Goal: Information Seeking & Learning: Learn about a topic

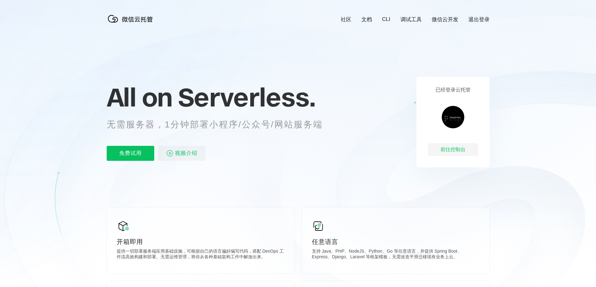
scroll to position [0, 1112]
click at [444, 91] on p "已经登录云托管" at bounding box center [452, 90] width 35 height 7
drag, startPoint x: 109, startPoint y: 126, endPoint x: 154, endPoint y: 125, distance: 45.7
click at [154, 125] on p "无需服务器，1分钟部署小程序/公众号/网站服务端" at bounding box center [221, 125] width 228 height 13
click at [207, 127] on p "无需服务器，1分钟部署小程序/公众号/网站服务端" at bounding box center [221, 125] width 228 height 13
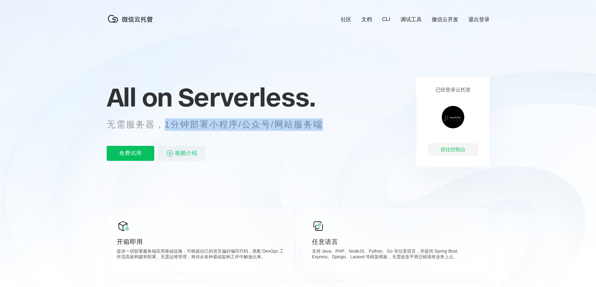
drag, startPoint x: 162, startPoint y: 127, endPoint x: 325, endPoint y: 124, distance: 162.3
click at [325, 124] on p "无需服务器，1分钟部署小程序/公众号/网站服务端" at bounding box center [221, 125] width 228 height 13
click at [310, 122] on p "无需服务器，1分钟部署小程序/公众号/网站服务端" at bounding box center [221, 125] width 228 height 13
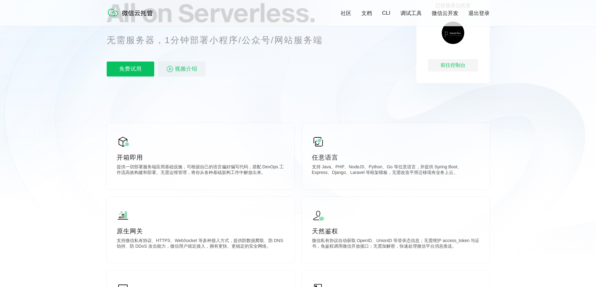
scroll to position [94, 0]
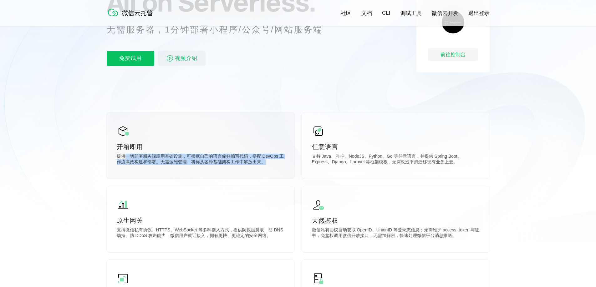
drag, startPoint x: 127, startPoint y: 160, endPoint x: 271, endPoint y: 163, distance: 144.5
click at [271, 163] on p "提供一切部署服务端应用基础设施，可根据自己的语言偏好编写代码，搭配 DevOps 工作流高效构建和部署。无需运维管理，将你从各种基础架构工作中解放出来。" at bounding box center [201, 160] width 168 height 13
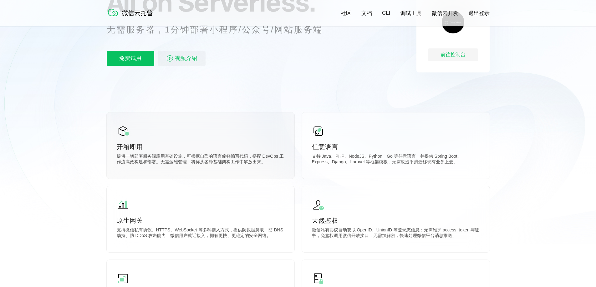
click at [220, 151] on p "开箱即用" at bounding box center [201, 147] width 168 height 9
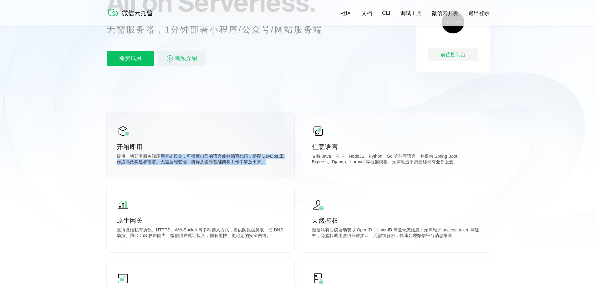
drag, startPoint x: 166, startPoint y: 158, endPoint x: 282, endPoint y: 165, distance: 116.9
click at [282, 165] on p "提供一切部署服务端应用基础设施，可根据自己的语言偏好编写代码，搭配 DevOps 工作流高效构建和部署。无需运维管理，将你从各种基础架构工作中解放出来。" at bounding box center [201, 160] width 168 height 13
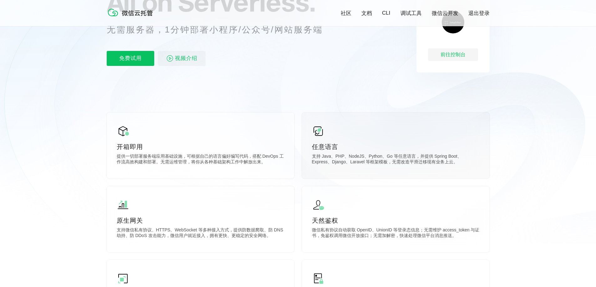
click at [367, 157] on p "支持 Java、PHP、NodeJS、Python、Go 等任意语言，并提供 Spring Boot、Express、Django、Laravel 等框架模板…" at bounding box center [396, 160] width 168 height 13
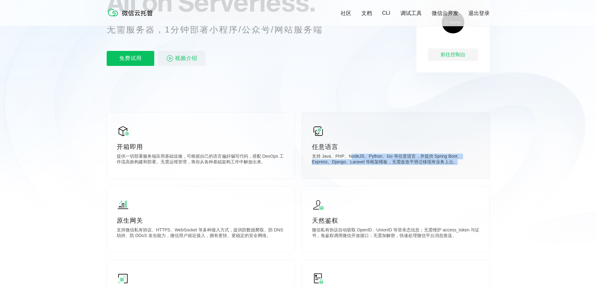
drag, startPoint x: 349, startPoint y: 159, endPoint x: 447, endPoint y: 165, distance: 97.8
click at [447, 165] on p "支持 Java、PHP、NodeJS、Python、Go 等任意语言，并提供 Spring Boot、Express、Django、Laravel 等框架模板…" at bounding box center [396, 160] width 168 height 13
click at [419, 165] on p "支持 Java、PHP、NodeJS、Python、Go 等任意语言，并提供 Spring Boot、Express、Django、Laravel 等框架模板…" at bounding box center [396, 160] width 168 height 13
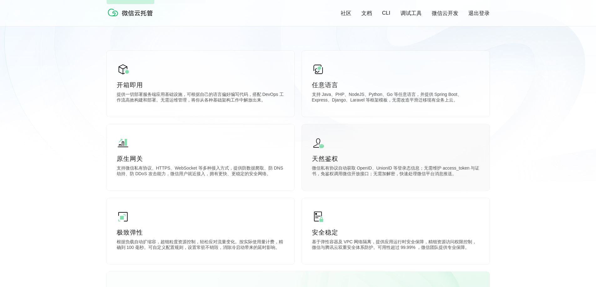
scroll to position [156, 0]
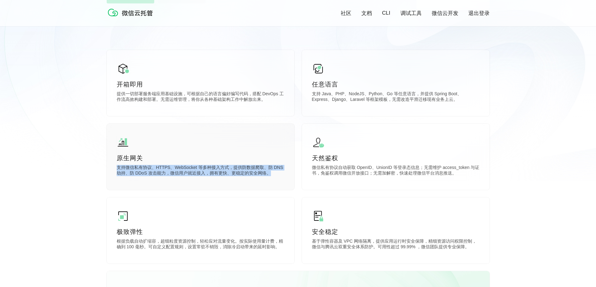
drag, startPoint x: 118, startPoint y: 170, endPoint x: 275, endPoint y: 176, distance: 157.1
click at [275, 176] on p "支持微信私有协议、HTTPS、WebSocket 等多种接入方式，提供防数据爬取、防 DNS 劫持、防 DDoS 攻击能力，微信用户就近接入，拥有更快、更稳定…" at bounding box center [201, 171] width 168 height 13
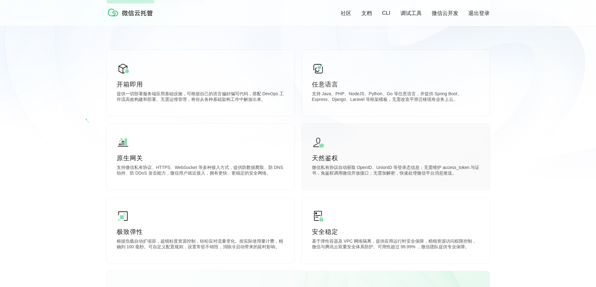
click at [359, 174] on p "微信私有协议自动获取 OpenID、UnionID 等登录态信息；无需维护 access_token 与证书，免鉴权调用微信开放接口；无需加解密，快速处理微信…" at bounding box center [396, 171] width 168 height 13
drag, startPoint x: 313, startPoint y: 173, endPoint x: 464, endPoint y: 176, distance: 150.8
click at [464, 176] on p "微信私有协议自动获取 OpenID、UnionID 等登录态信息；无需维护 access_token 与证书，免鉴权调用微信开放接口；无需加解密，快速处理微信…" at bounding box center [396, 171] width 168 height 13
click at [455, 169] on p "微信私有协议自动获取 OpenID、UnionID 等登录态信息；无需维护 access_token 与证书，免鉴权调用微信开放接口；无需加解密，快速处理微信…" at bounding box center [396, 171] width 168 height 13
drag, startPoint x: 426, startPoint y: 168, endPoint x: 453, endPoint y: 176, distance: 28.5
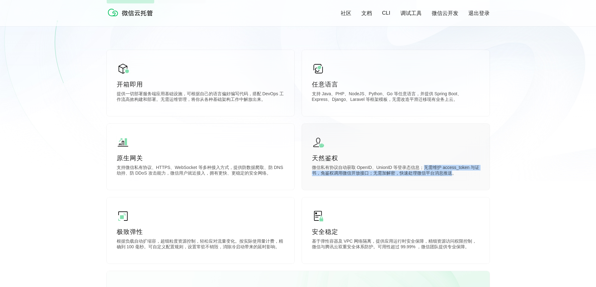
click at [453, 176] on p "微信私有协议自动获取 OpenID、UnionID 等登录态信息；无需维护 access_token 与证书，免鉴权调用微信开放接口；无需加解密，快速处理微信…" at bounding box center [396, 171] width 168 height 13
click at [402, 168] on p "微信私有协议自动获取 OpenID、UnionID 等登录态信息；无需维护 access_token 与证书，免鉴权调用微信开放接口；无需加解密，快速处理微信…" at bounding box center [396, 171] width 168 height 13
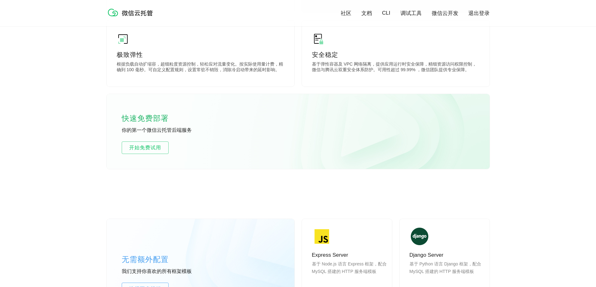
scroll to position [344, 0]
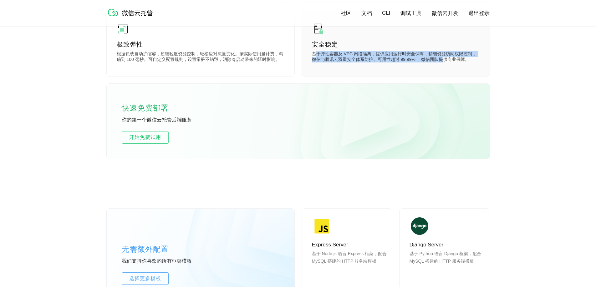
drag, startPoint x: 317, startPoint y: 53, endPoint x: 442, endPoint y: 68, distance: 125.4
click at [442, 68] on div "安全稳定 基于弹性容器及 VPC 网络隔离，提供应用运行时安全保障，精细资源访问权限控制，微信与腾讯云双重安全体系防护。可用性超过 99.99% ，微信团队提…" at bounding box center [396, 43] width 188 height 66
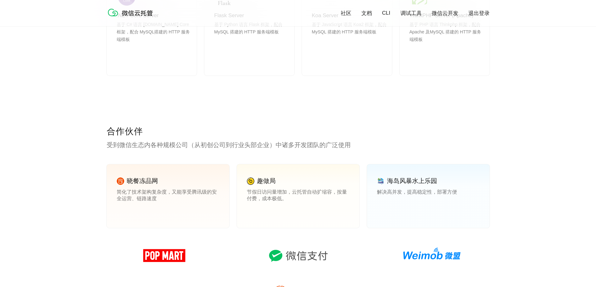
scroll to position [782, 0]
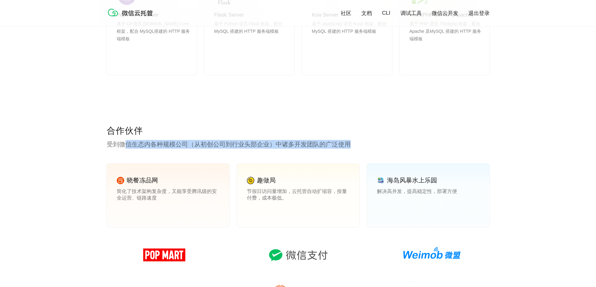
drag, startPoint x: 123, startPoint y: 144, endPoint x: 390, endPoint y: 149, distance: 266.5
click at [390, 149] on p "受到微信生态内各种规模公司（从初创公司到行业头部企业）中诸多开发团队的广泛使用" at bounding box center [298, 144] width 383 height 9
click at [271, 141] on p "受到微信生态内各种规模公司（从初创公司到行业头部企业）中诸多开发团队的广泛使用" at bounding box center [298, 144] width 383 height 9
drag, startPoint x: 353, startPoint y: 147, endPoint x: 377, endPoint y: 146, distance: 23.8
click at [377, 146] on p "受到微信生态内各种规模公司（从初创公司到行业头部企业）中诸多开发团队的广泛使用" at bounding box center [298, 144] width 383 height 9
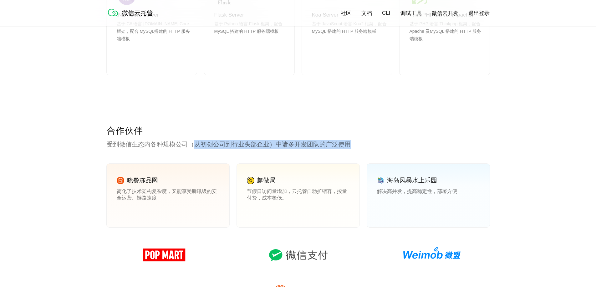
click at [280, 134] on p "合作伙伴" at bounding box center [298, 131] width 383 height 13
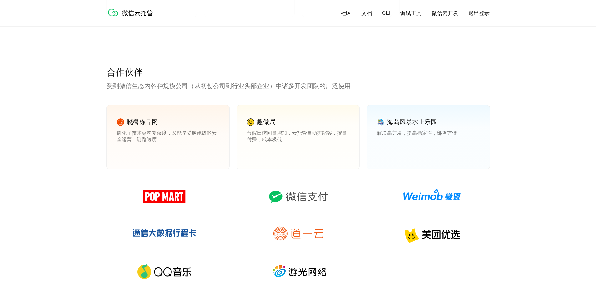
scroll to position [844, 0]
